Goal: Task Accomplishment & Management: Manage account settings

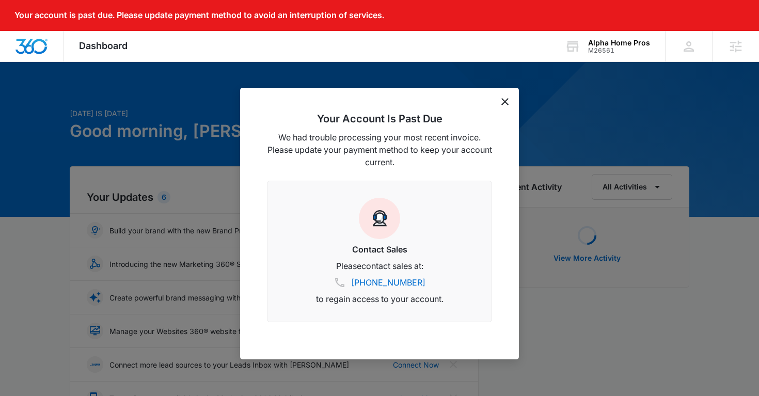
click at [502, 100] on icon "dismiss this dialog" at bounding box center [505, 101] width 7 height 7
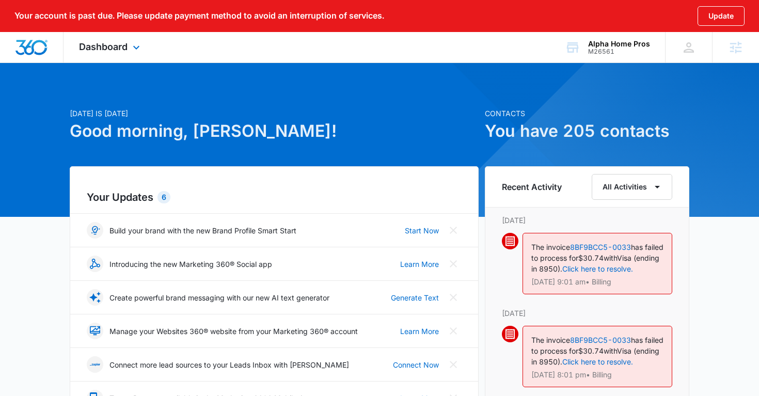
click at [97, 57] on div "Dashboard Apps Reputation Websites Forms CRM Email Social Shop Payments POS Con…" at bounding box center [111, 47] width 95 height 30
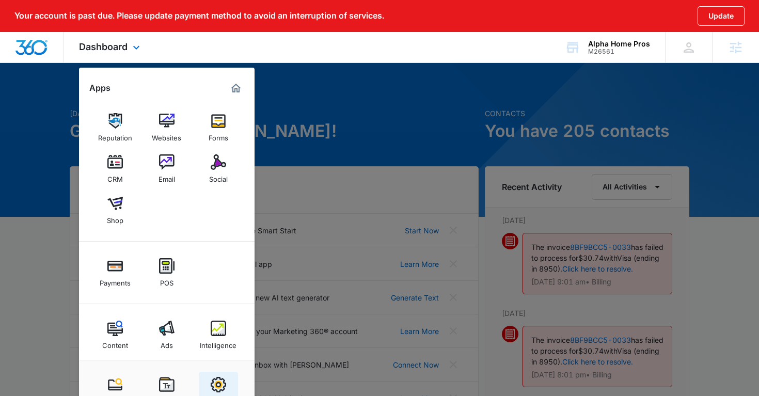
click at [220, 379] on img at bounding box center [218, 384] width 15 height 15
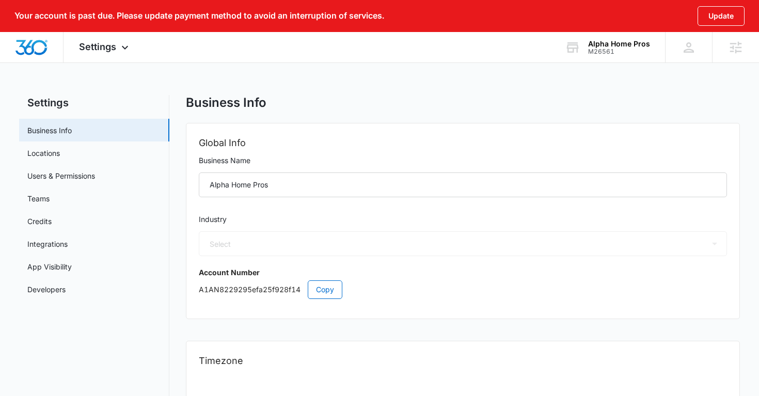
select select "33"
select select "US"
select select "America/Denver"
click at [69, 176] on link "Users & Permissions" at bounding box center [61, 175] width 68 height 11
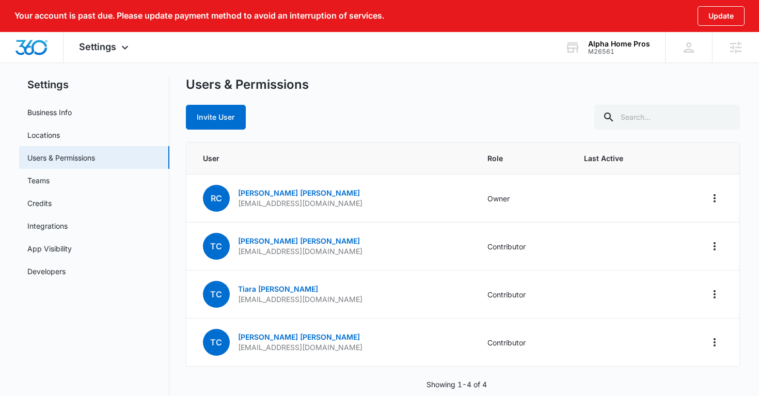
scroll to position [23, 0]
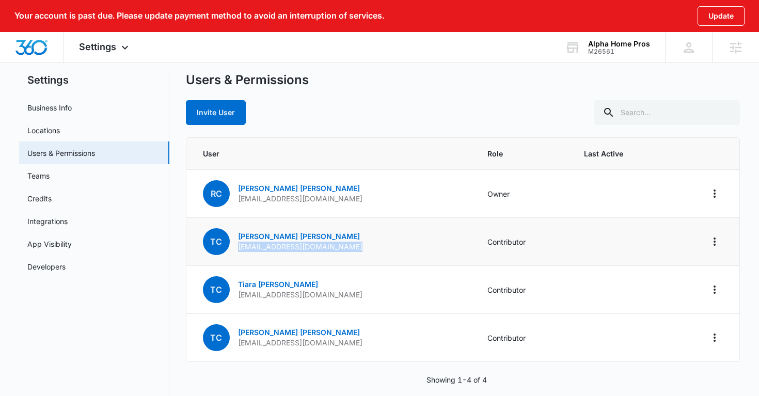
drag, startPoint x: 357, startPoint y: 246, endPoint x: 237, endPoint y: 249, distance: 120.4
click at [237, 249] on td "TC Tim Carter production@alphahomepros.com" at bounding box center [331, 242] width 289 height 48
copy p "production@alphahomepros.com"
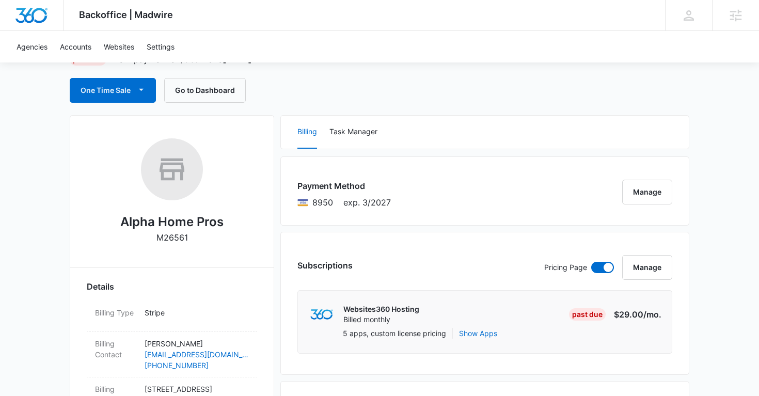
scroll to position [68, 0]
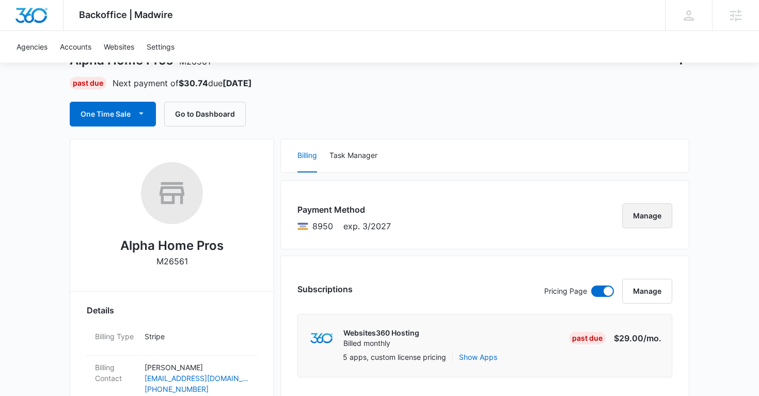
click at [636, 219] on button "Manage" at bounding box center [648, 216] width 50 height 25
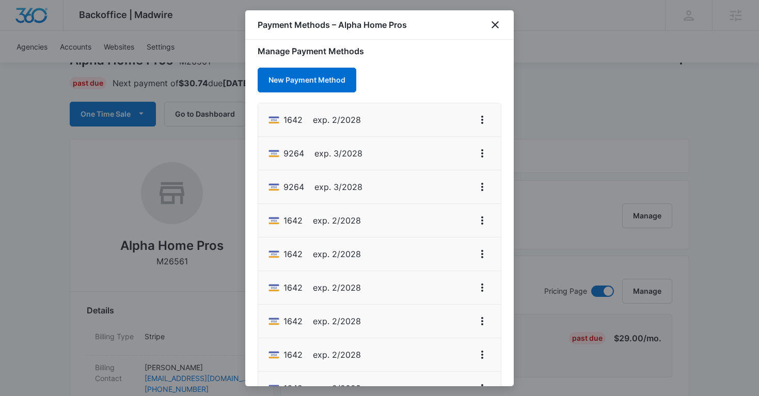
scroll to position [8, 0]
click at [481, 123] on icon "View More" at bounding box center [482, 119] width 12 height 12
click at [440, 181] on div "Delete Card" at bounding box center [441, 178] width 48 height 7
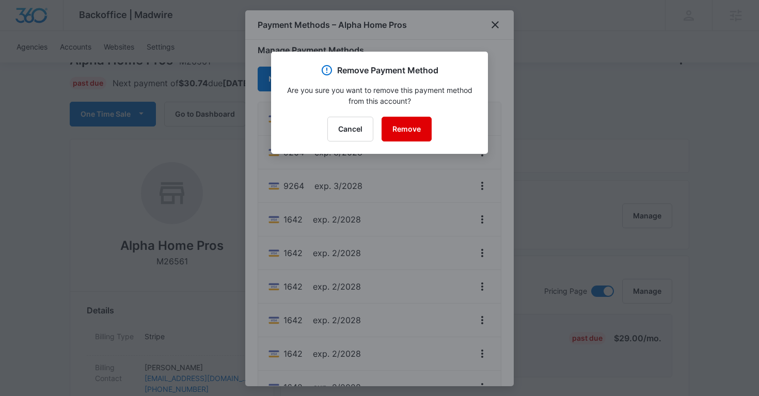
click at [416, 134] on button "Remove" at bounding box center [407, 129] width 50 height 25
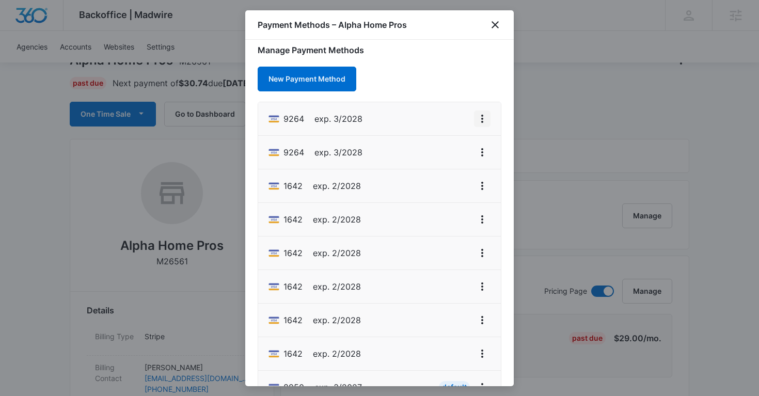
click at [483, 120] on icon "View More" at bounding box center [482, 119] width 12 height 12
click at [449, 181] on div "Delete Card" at bounding box center [441, 178] width 48 height 7
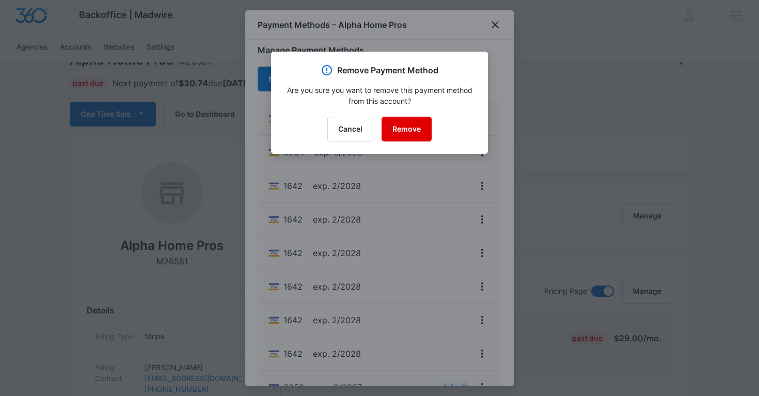
click at [414, 131] on button "Remove" at bounding box center [407, 129] width 50 height 25
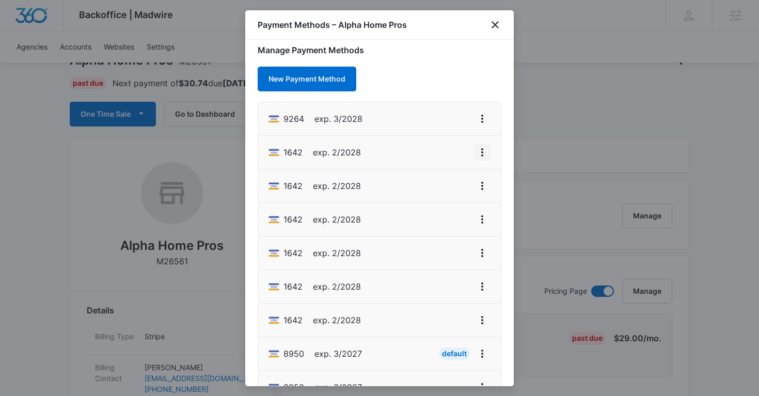
click at [479, 153] on icon "View More" at bounding box center [482, 152] width 12 height 12
click at [443, 209] on div "Delete Card" at bounding box center [441, 212] width 48 height 7
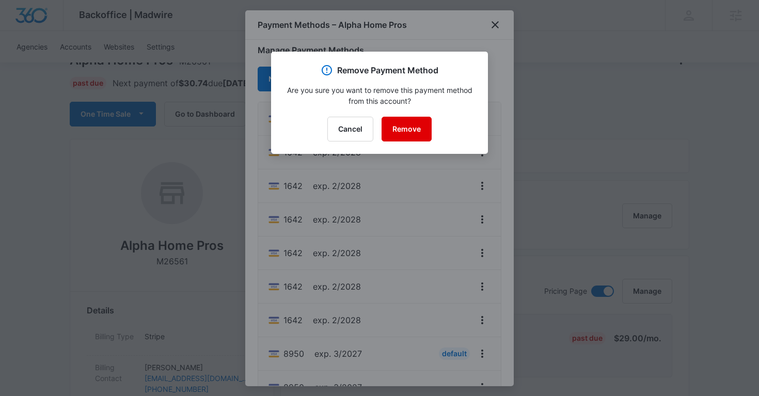
click at [409, 139] on button "Remove" at bounding box center [407, 129] width 50 height 25
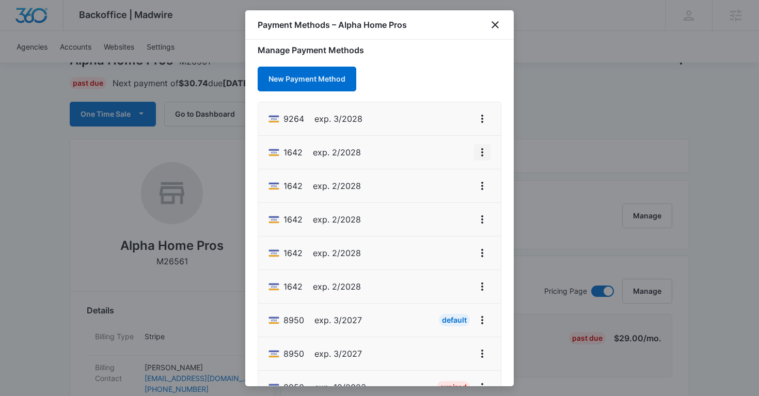
click at [480, 151] on icon "View More" at bounding box center [482, 152] width 12 height 12
click at [439, 206] on button "Delete Card" at bounding box center [447, 212] width 85 height 15
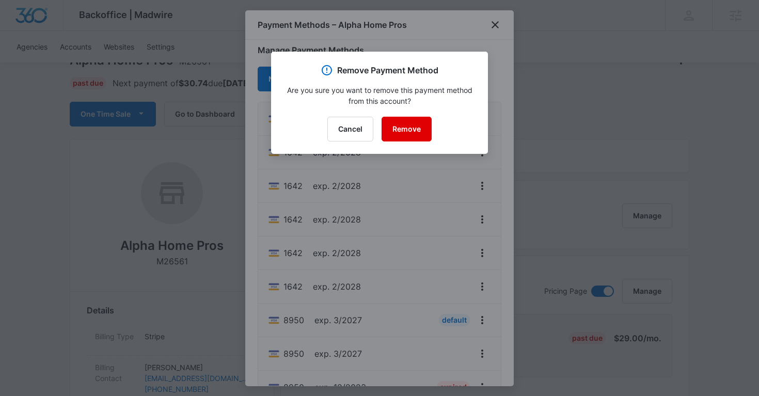
click at [407, 133] on button "Remove" at bounding box center [407, 129] width 50 height 25
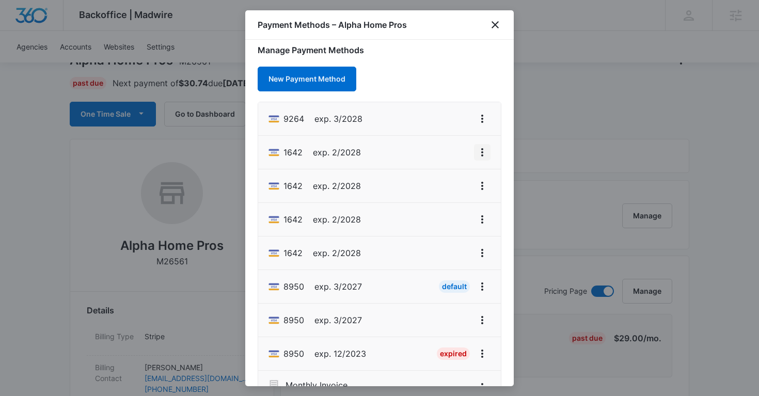
click at [480, 154] on icon "View More" at bounding box center [482, 152] width 12 height 12
click at [440, 209] on div "Delete Card" at bounding box center [441, 212] width 48 height 7
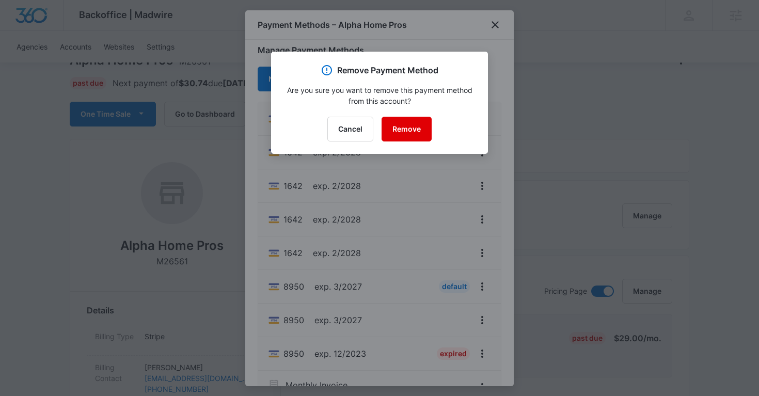
click at [412, 125] on button "Remove" at bounding box center [407, 129] width 50 height 25
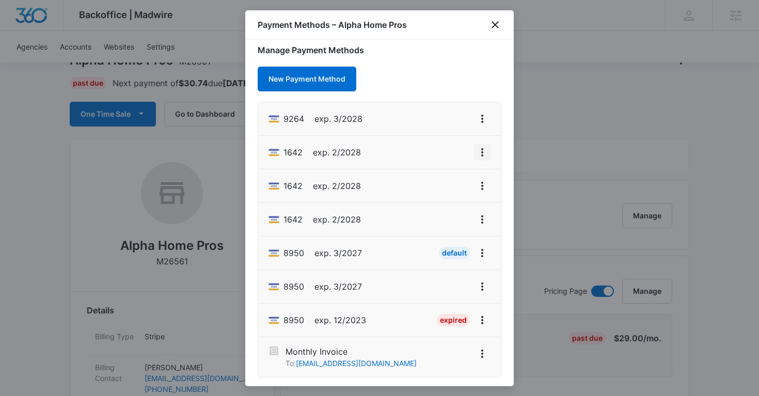
click at [480, 156] on icon "View More" at bounding box center [482, 152] width 12 height 12
click at [445, 210] on div "Delete Card" at bounding box center [441, 212] width 48 height 7
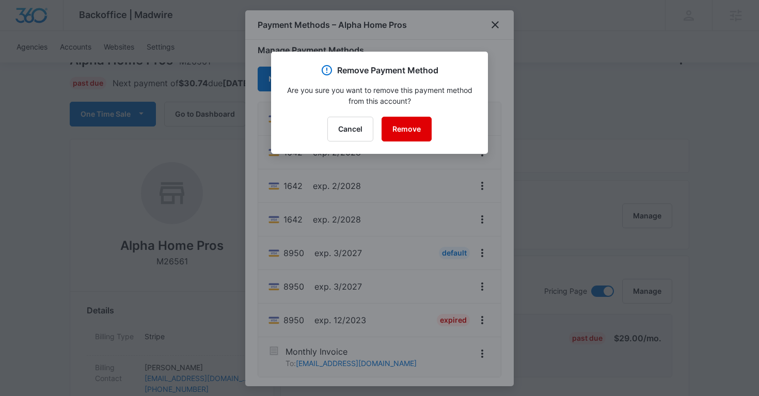
click at [408, 132] on button "Remove" at bounding box center [407, 129] width 50 height 25
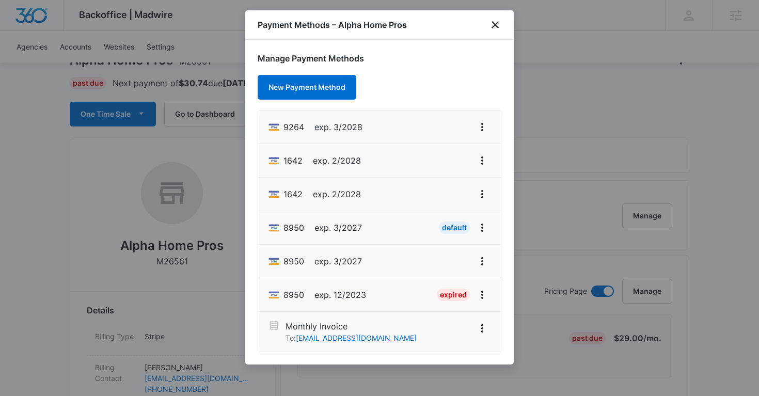
scroll to position [0, 0]
click at [484, 160] on icon "View More" at bounding box center [482, 160] width 12 height 12
click at [453, 221] on div "Delete Card" at bounding box center [441, 220] width 48 height 7
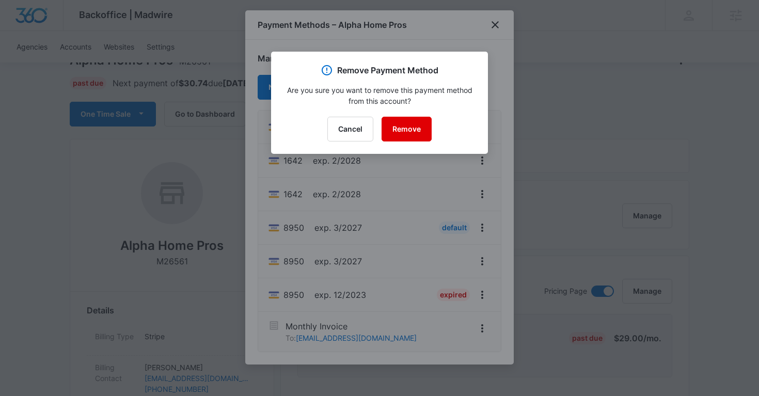
click at [409, 136] on button "Remove" at bounding box center [407, 129] width 50 height 25
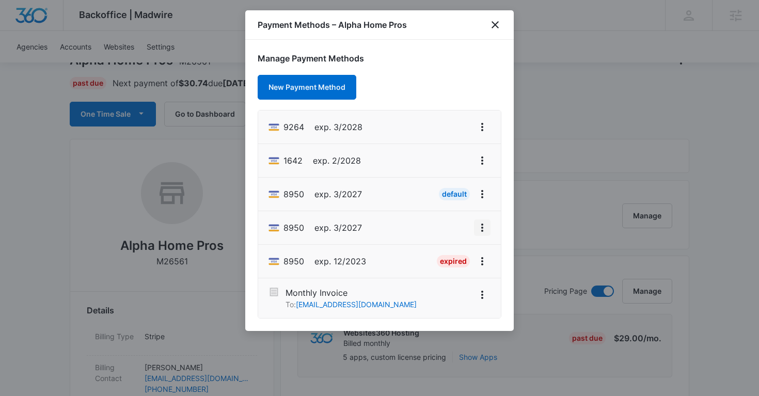
click at [480, 226] on icon "View More" at bounding box center [482, 228] width 12 height 12
click at [446, 284] on div "Delete Card" at bounding box center [441, 287] width 48 height 7
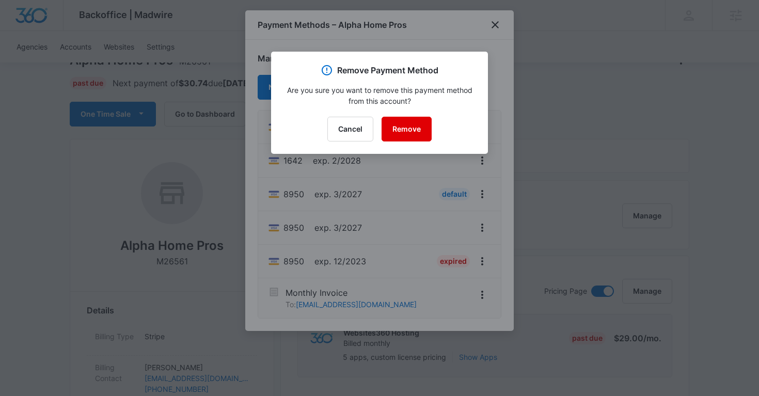
click at [414, 134] on button "Remove" at bounding box center [407, 129] width 50 height 25
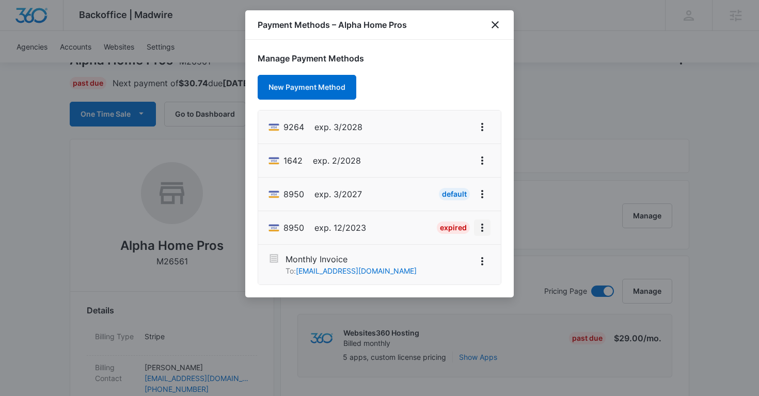
click at [480, 233] on icon "View More" at bounding box center [482, 228] width 12 height 12
click at [443, 193] on button "Delete Card" at bounding box center [447, 198] width 85 height 15
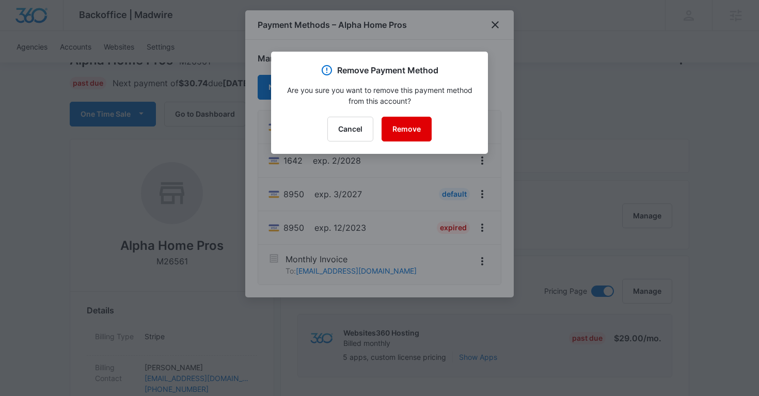
click at [410, 136] on button "Remove" at bounding box center [407, 129] width 50 height 25
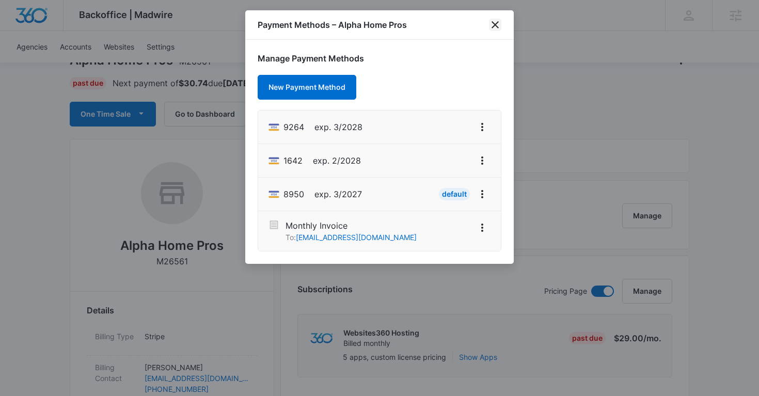
click at [490, 25] on icon "close" at bounding box center [495, 25] width 12 height 12
